Goal: Task Accomplishment & Management: Manage account settings

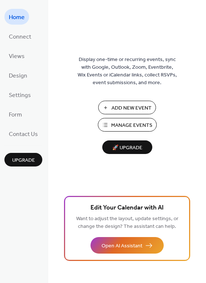
click at [135, 125] on span "Manage Events" at bounding box center [131, 126] width 41 height 8
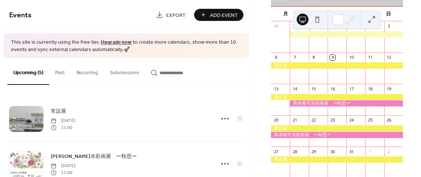
scroll to position [60, 0]
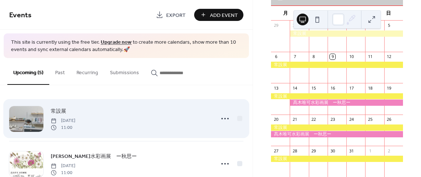
click at [75, 129] on span "11:00" at bounding box center [63, 127] width 25 height 7
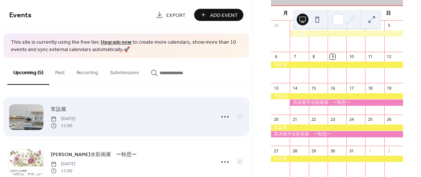
scroll to position [0, 0]
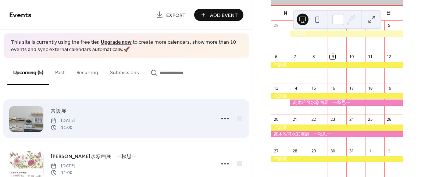
click at [27, 130] on div at bounding box center [26, 119] width 34 height 26
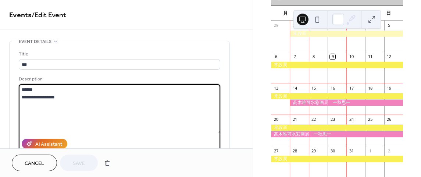
click at [96, 97] on textarea "**********" at bounding box center [120, 108] width 202 height 49
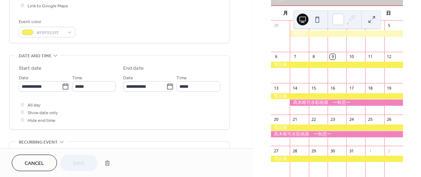
scroll to position [185, 0]
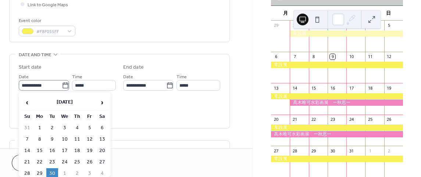
click at [63, 85] on icon at bounding box center [65, 85] width 7 height 7
click at [62, 85] on input "**********" at bounding box center [40, 85] width 43 height 11
click at [100, 100] on span "›" at bounding box center [102, 102] width 11 height 15
click at [39, 169] on td "27" at bounding box center [40, 174] width 12 height 11
type input "**********"
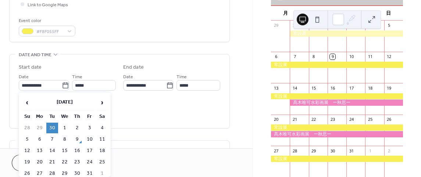
type input "**********"
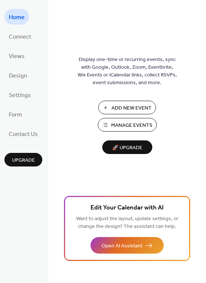
click at [129, 125] on span "Manage Events" at bounding box center [131, 126] width 41 height 8
click at [123, 124] on span "Manage Events" at bounding box center [131, 126] width 41 height 8
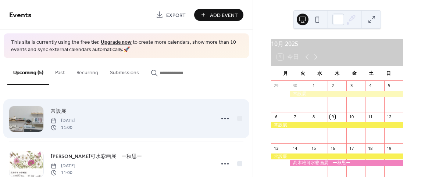
click at [45, 113] on div "常設展 Tuesday, September 30, 2025 11:00" at bounding box center [126, 118] width 234 height 45
click at [42, 113] on div at bounding box center [26, 119] width 34 height 26
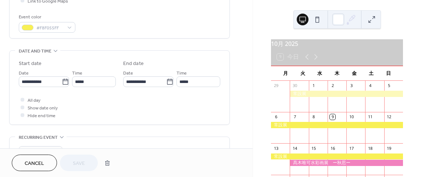
scroll to position [191, 0]
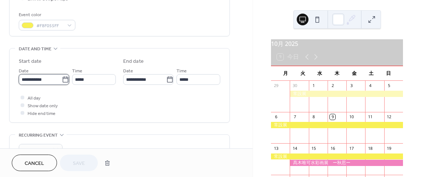
click at [42, 79] on input "**********" at bounding box center [40, 79] width 43 height 11
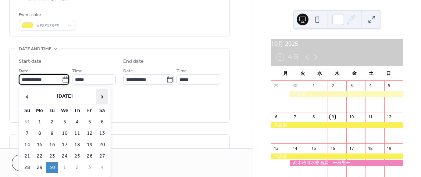
click at [103, 98] on span "›" at bounding box center [102, 96] width 11 height 15
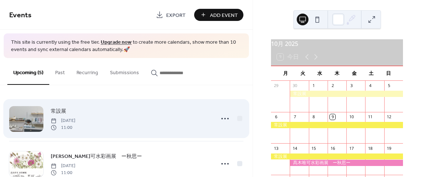
click at [37, 118] on div at bounding box center [26, 119] width 34 height 26
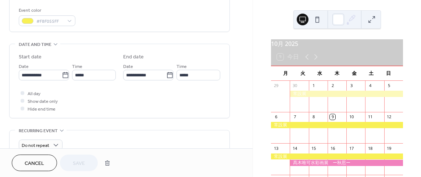
scroll to position [199, 0]
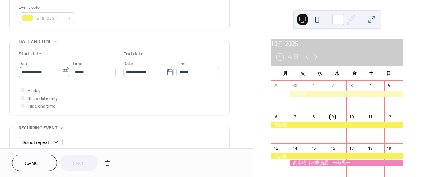
click at [63, 70] on icon at bounding box center [66, 72] width 6 height 6
click at [62, 70] on input "**********" at bounding box center [40, 72] width 43 height 11
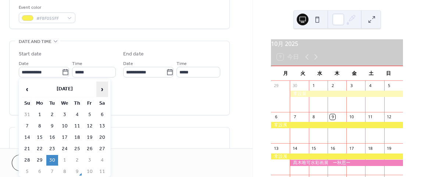
click at [103, 91] on span "›" at bounding box center [102, 89] width 11 height 15
click at [52, 162] on td "28" at bounding box center [52, 160] width 12 height 11
type input "**********"
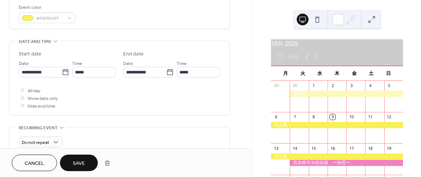
click at [81, 161] on span "Save" at bounding box center [79, 164] width 12 height 8
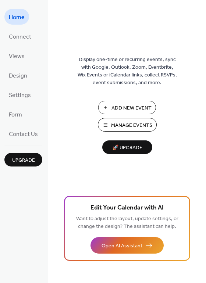
drag, startPoint x: 106, startPoint y: 114, endPoint x: 110, endPoint y: 123, distance: 9.4
click at [110, 123] on button "Manage Events" at bounding box center [127, 125] width 59 height 14
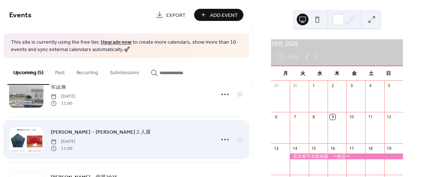
scroll to position [66, 0]
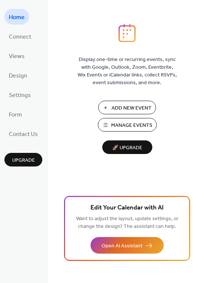
click at [109, 123] on button "Manage Events" at bounding box center [127, 125] width 59 height 14
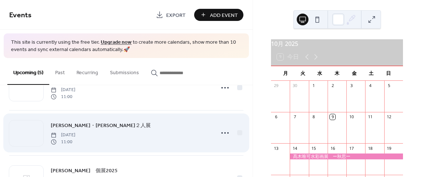
scroll to position [75, 0]
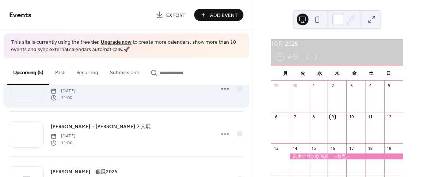
click at [117, 100] on div "常設展 Tuesday, October 28, 2025 11:00" at bounding box center [126, 89] width 234 height 45
click at [118, 102] on div "常設展 Tuesday, October 28, 2025 11:00" at bounding box center [126, 89] width 234 height 45
click at [75, 97] on span "11:00" at bounding box center [63, 98] width 25 height 7
drag, startPoint x: 75, startPoint y: 96, endPoint x: 53, endPoint y: 95, distance: 21.4
click at [53, 95] on icon at bounding box center [53, 97] width 5 height 5
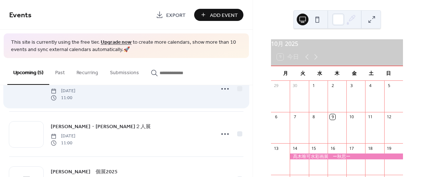
click at [31, 90] on div at bounding box center [26, 90] width 34 height 26
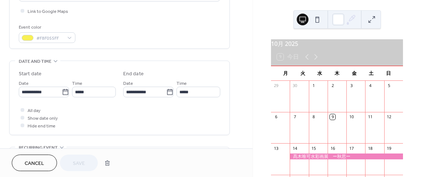
scroll to position [182, 0]
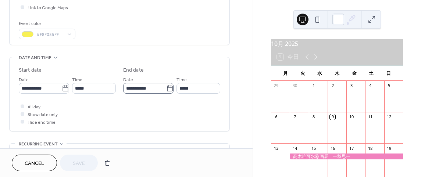
click at [168, 87] on icon at bounding box center [169, 88] width 7 height 7
click at [166, 87] on input "**********" at bounding box center [144, 88] width 43 height 11
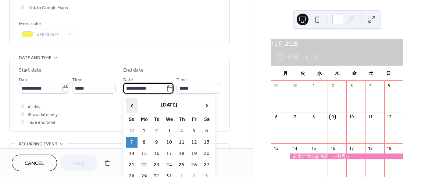
click at [134, 105] on span "‹" at bounding box center [131, 105] width 11 height 15
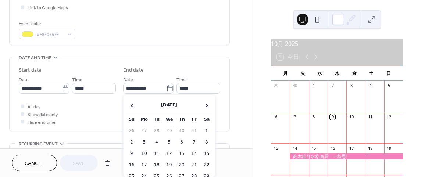
click at [133, 143] on td "2" at bounding box center [132, 142] width 12 height 11
type input "**********"
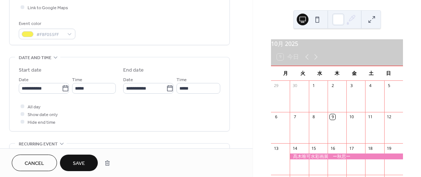
click at [85, 162] on span "Save" at bounding box center [79, 164] width 12 height 8
